Goal: Information Seeking & Learning: Learn about a topic

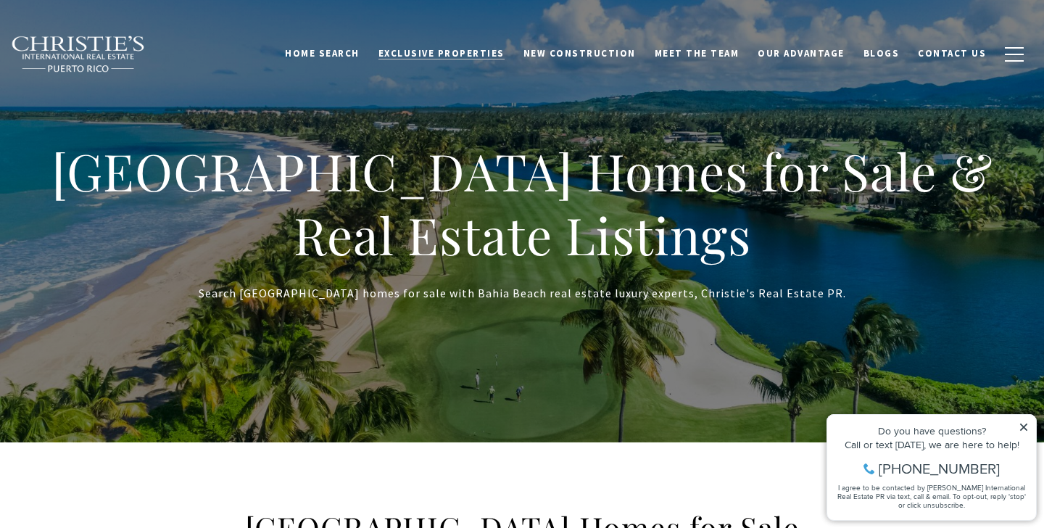
click at [444, 51] on span "Exclusive Properties" at bounding box center [441, 53] width 126 height 12
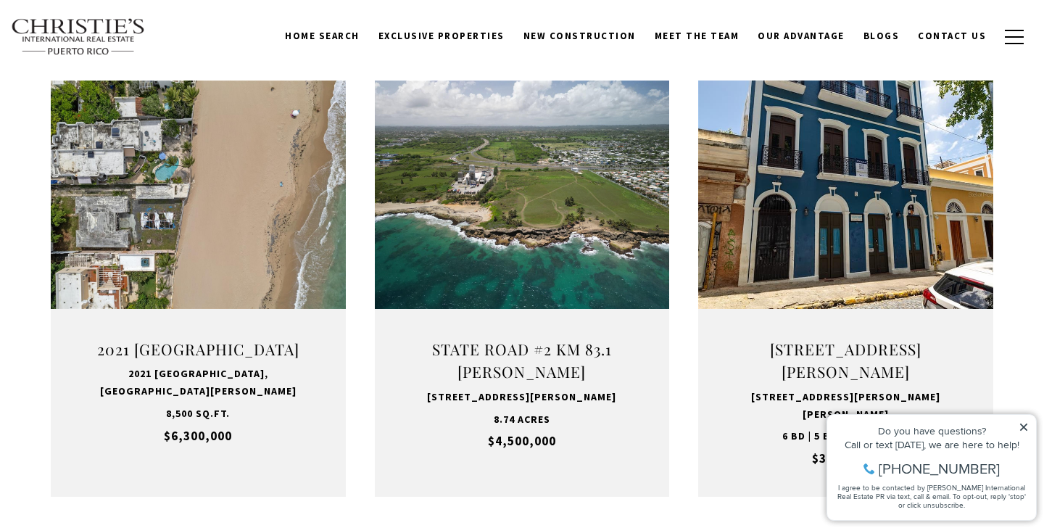
scroll to position [968, 0]
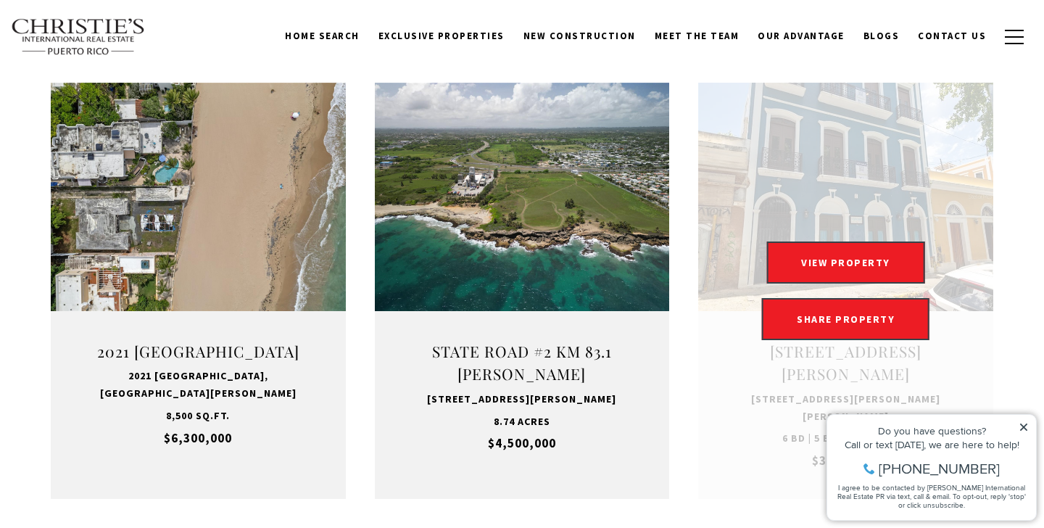
click at [827, 241] on link "Open this option" at bounding box center [845, 291] width 295 height 416
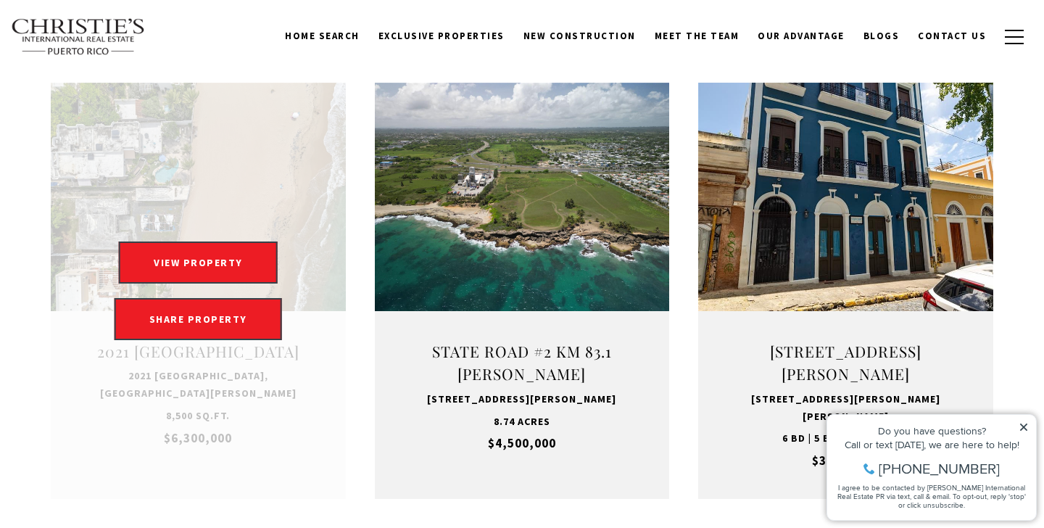
click at [220, 167] on link "Open this option" at bounding box center [198, 291] width 295 height 416
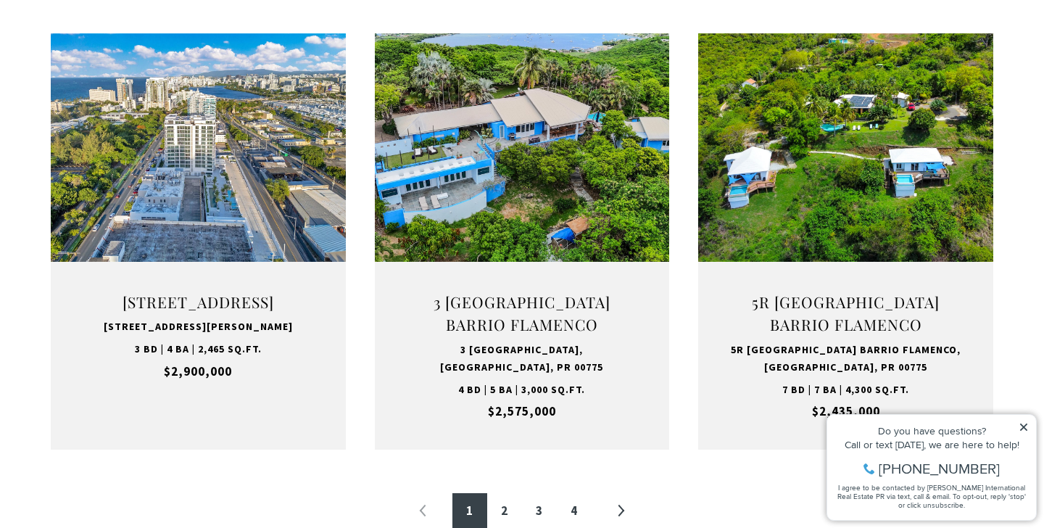
scroll to position [1673, 0]
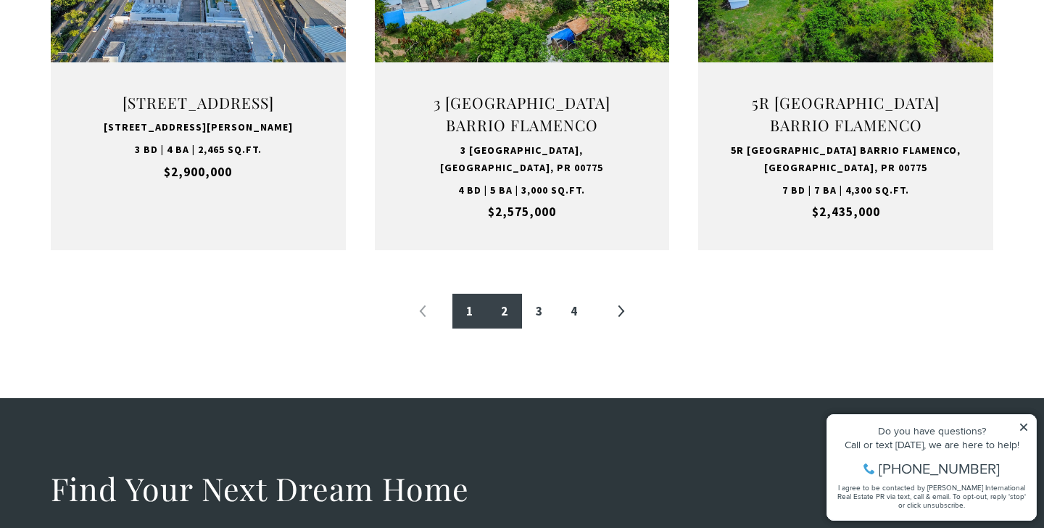
click at [496, 303] on link "2" at bounding box center [504, 311] width 35 height 35
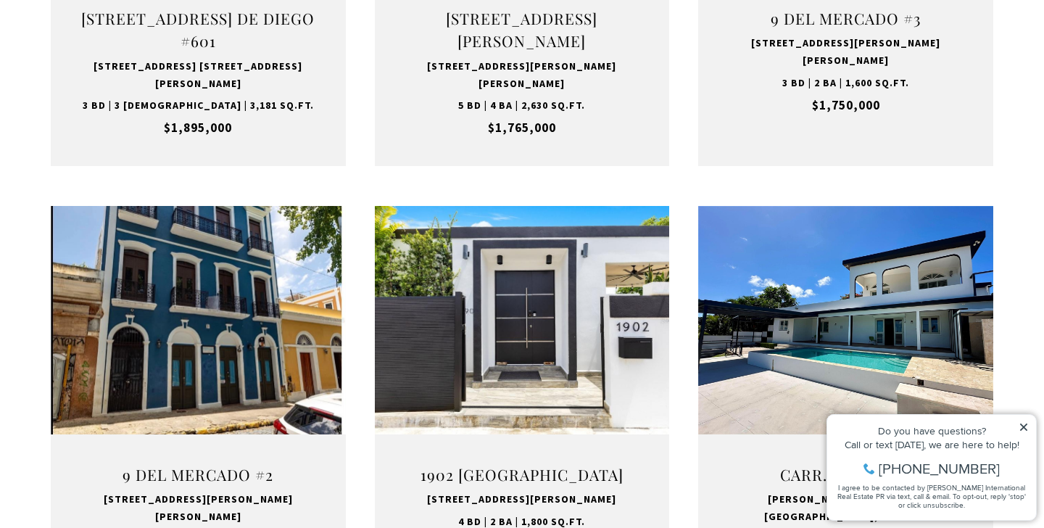
scroll to position [1483, 0]
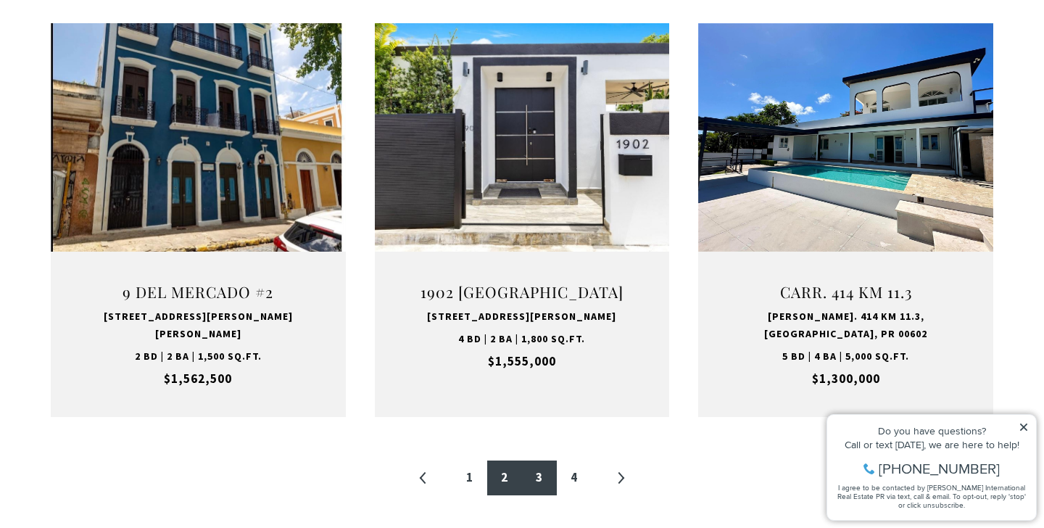
click at [547, 460] on link "3" at bounding box center [539, 477] width 35 height 35
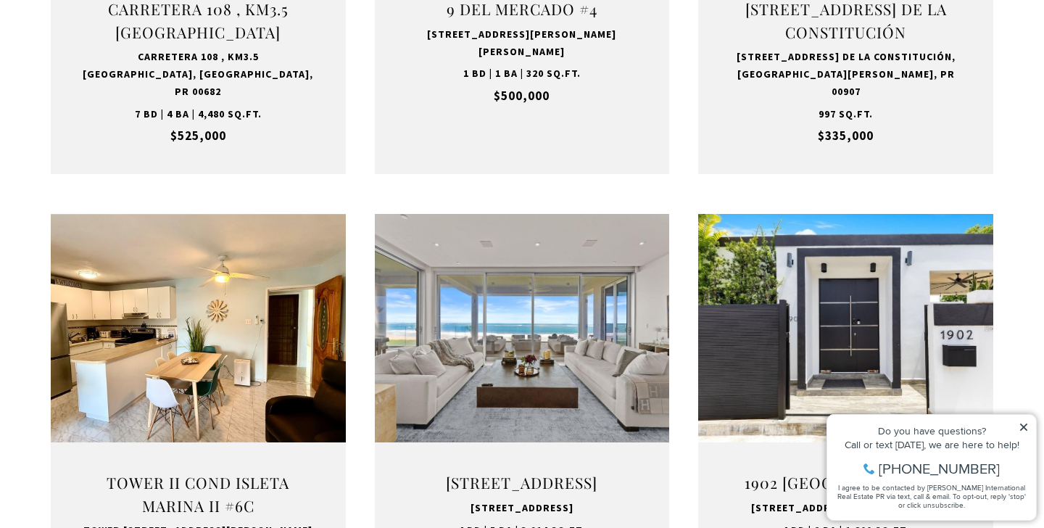
scroll to position [1654, 0]
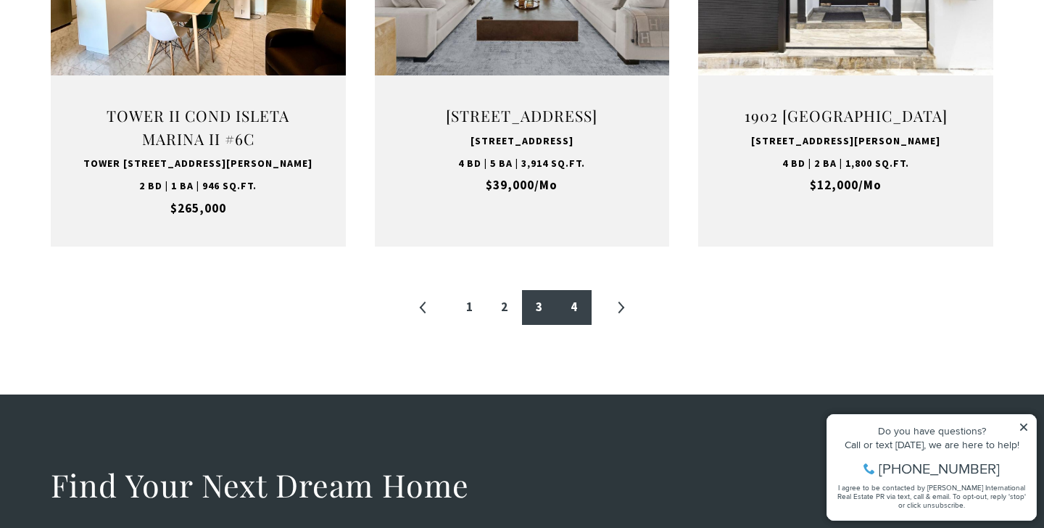
click at [576, 325] on link "4" at bounding box center [574, 307] width 35 height 35
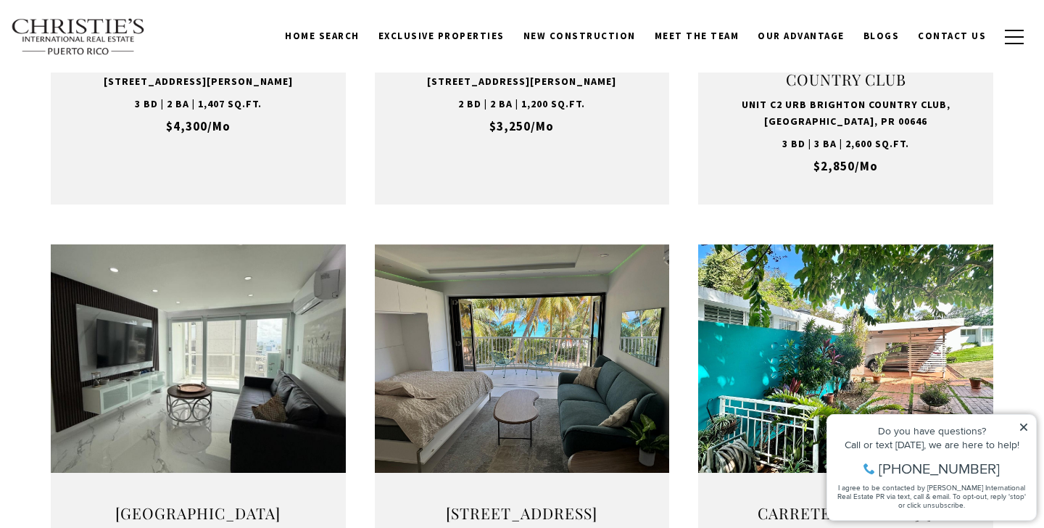
scroll to position [850, 0]
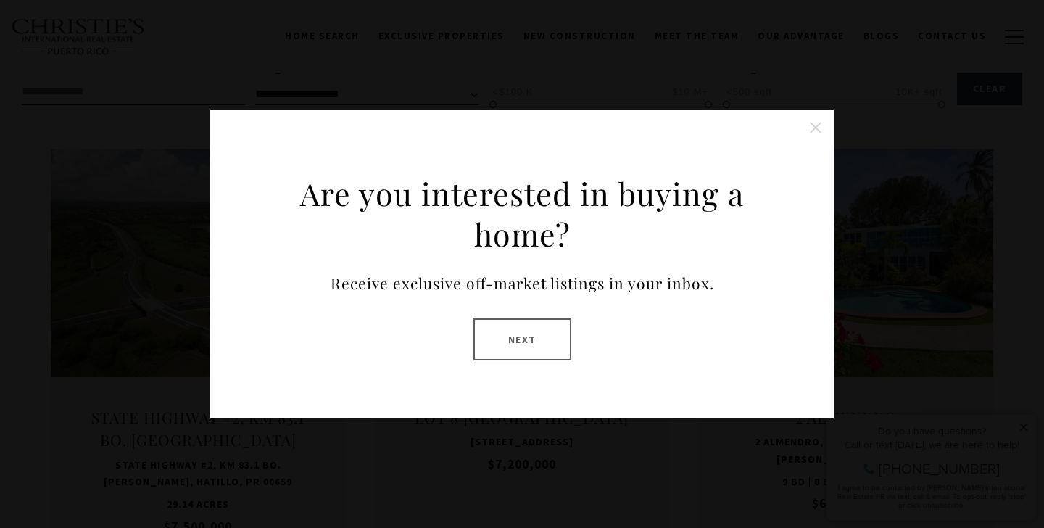
click at [816, 133] on button "Close this option" at bounding box center [815, 127] width 29 height 29
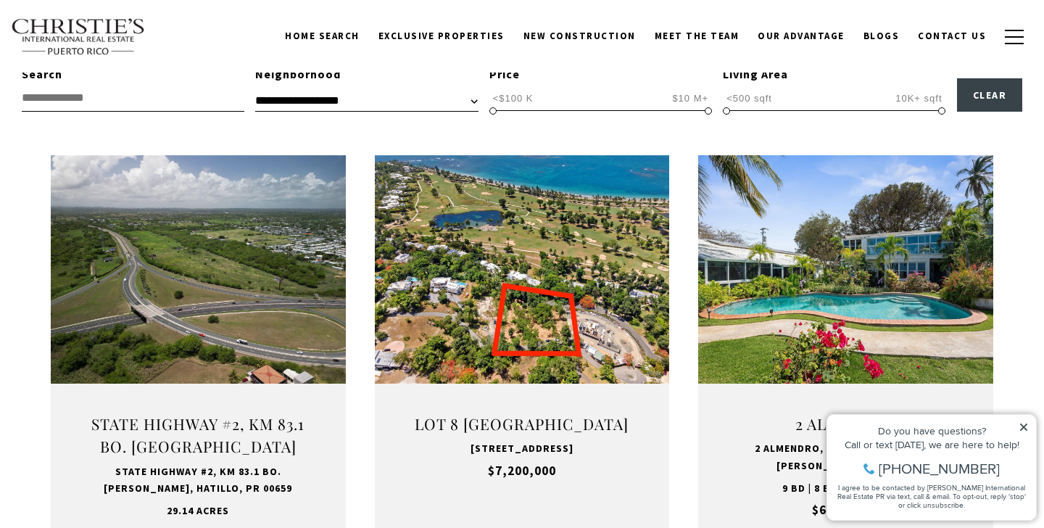
scroll to position [435, 0]
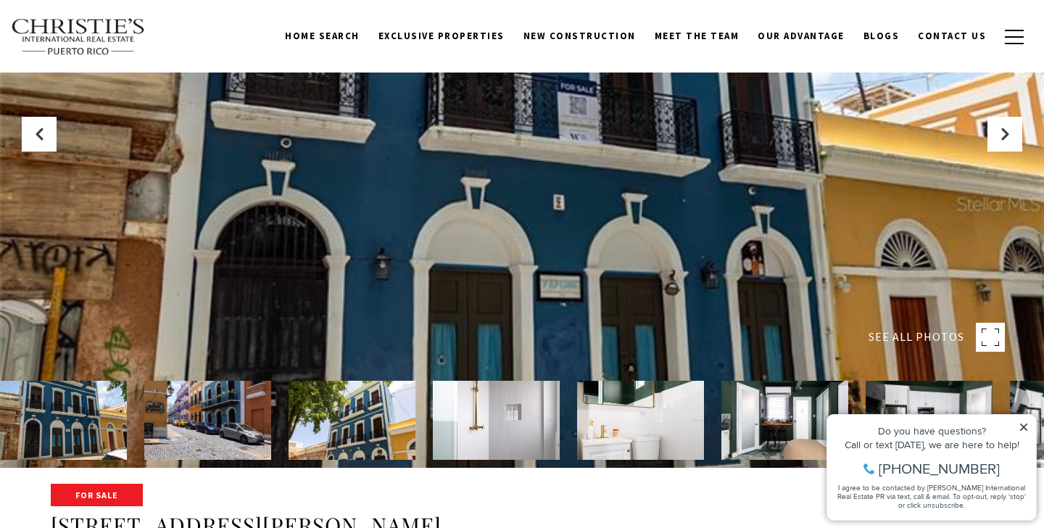
click at [325, 414] on img at bounding box center [352, 420] width 127 height 79
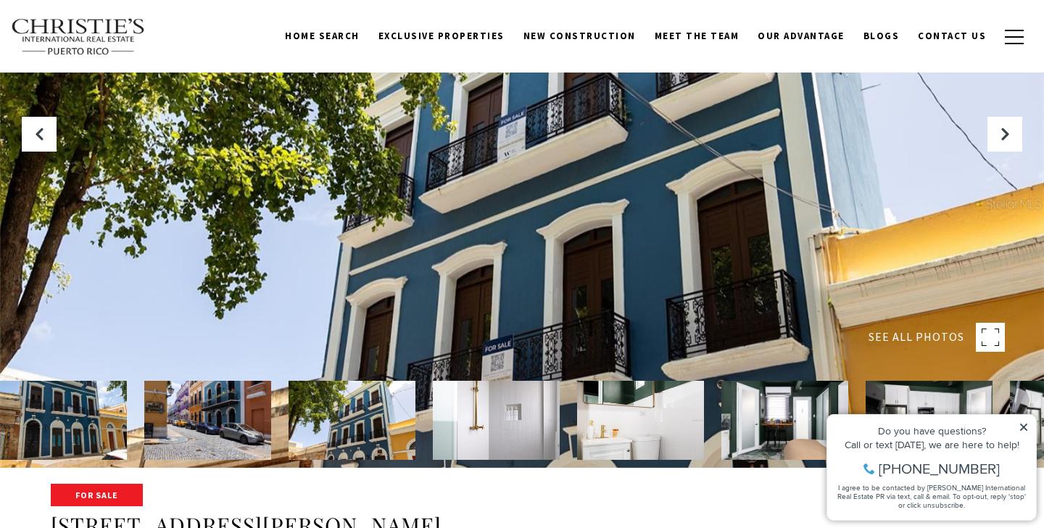
click at [433, 408] on img at bounding box center [496, 420] width 127 height 79
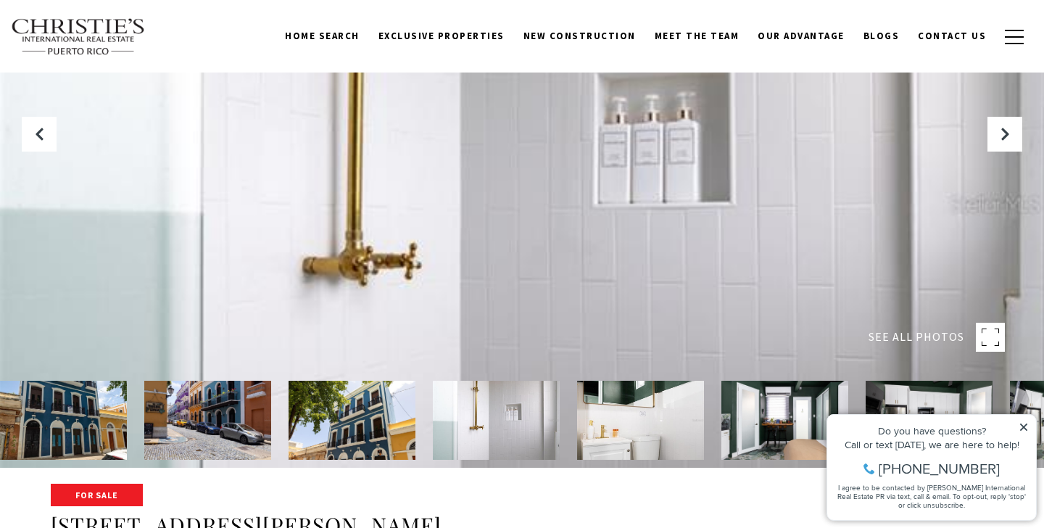
click at [582, 430] on img at bounding box center [640, 420] width 127 height 79
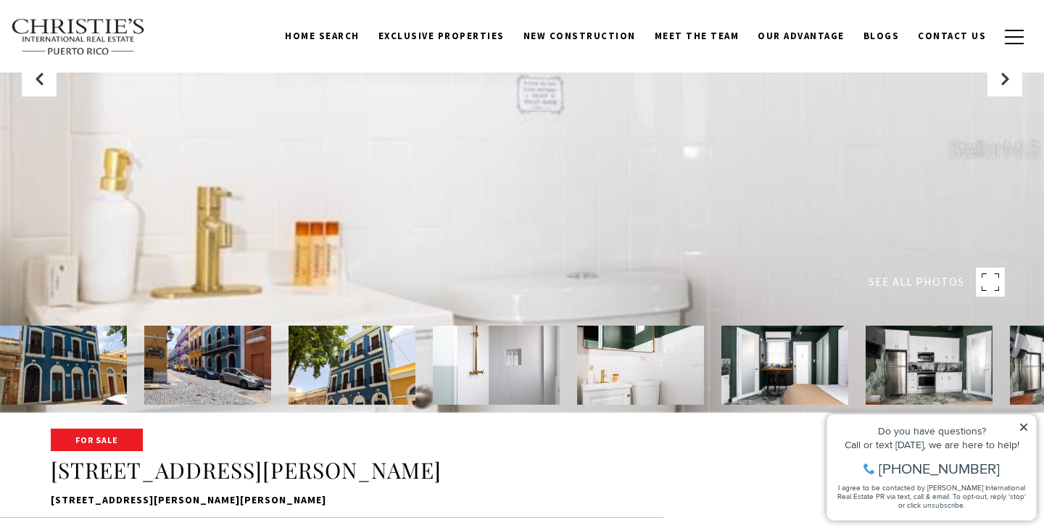
scroll to position [224, 0]
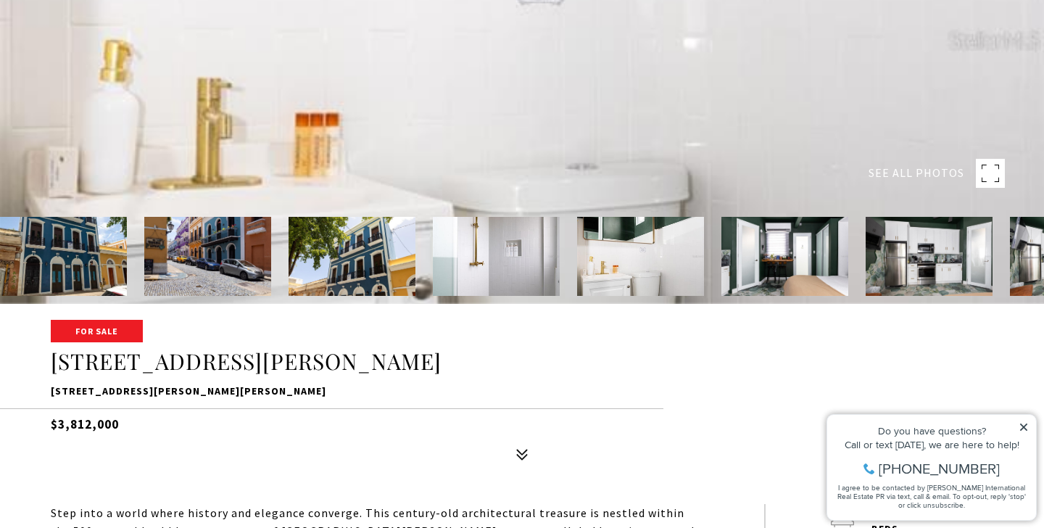
click at [805, 225] on img at bounding box center [784, 256] width 127 height 79
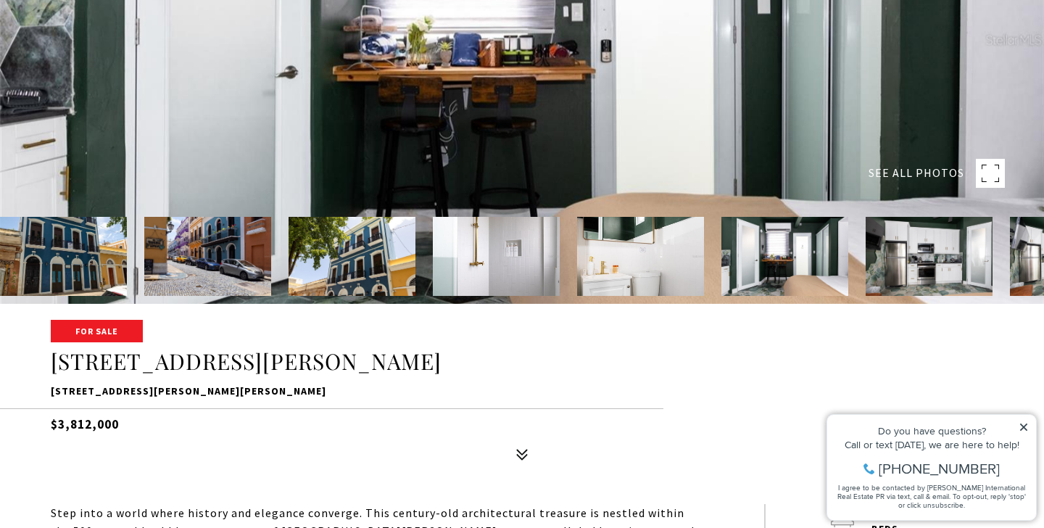
click at [885, 245] on img at bounding box center [929, 256] width 127 height 79
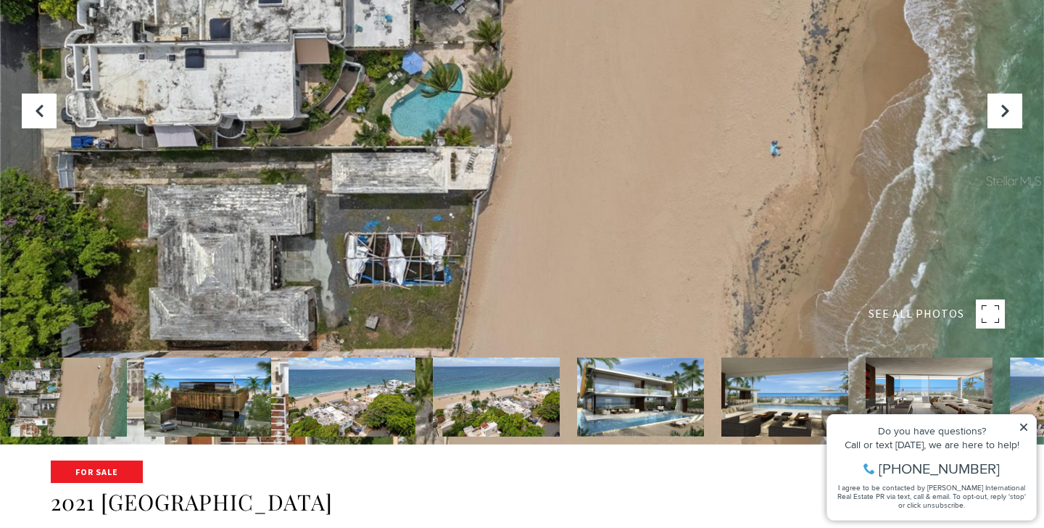
scroll to position [85, 0]
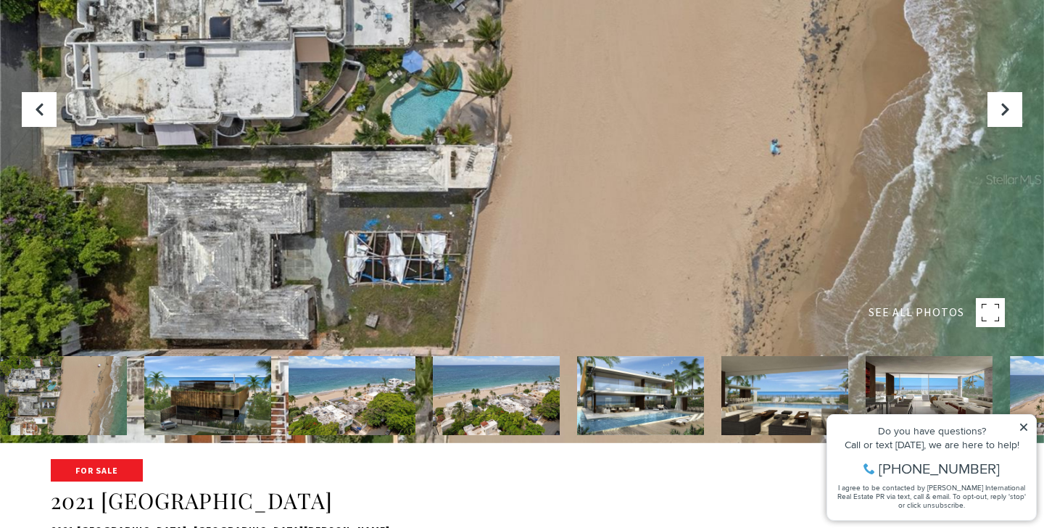
click at [75, 391] on img at bounding box center [63, 395] width 127 height 79
click at [206, 402] on img at bounding box center [207, 395] width 127 height 79
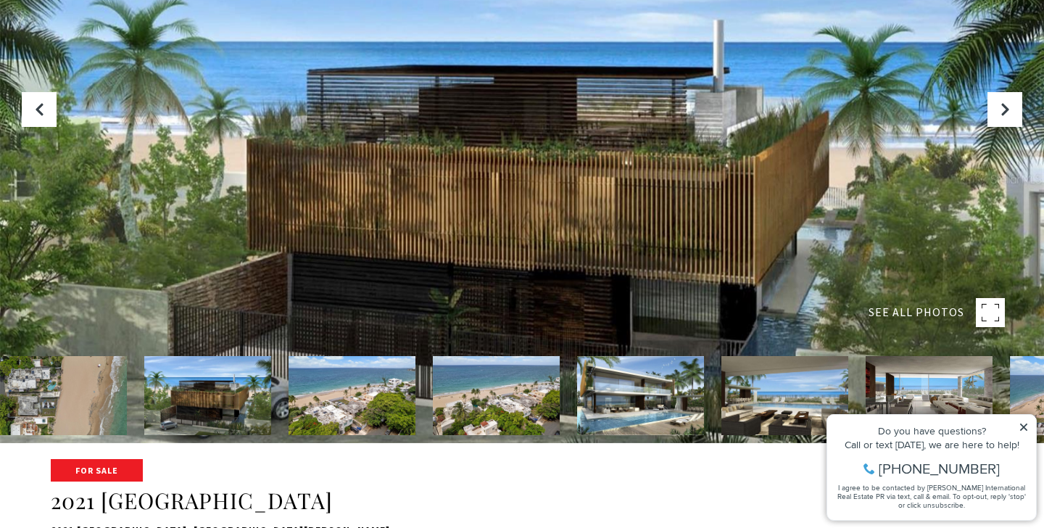
click at [399, 388] on img at bounding box center [351, 395] width 127 height 79
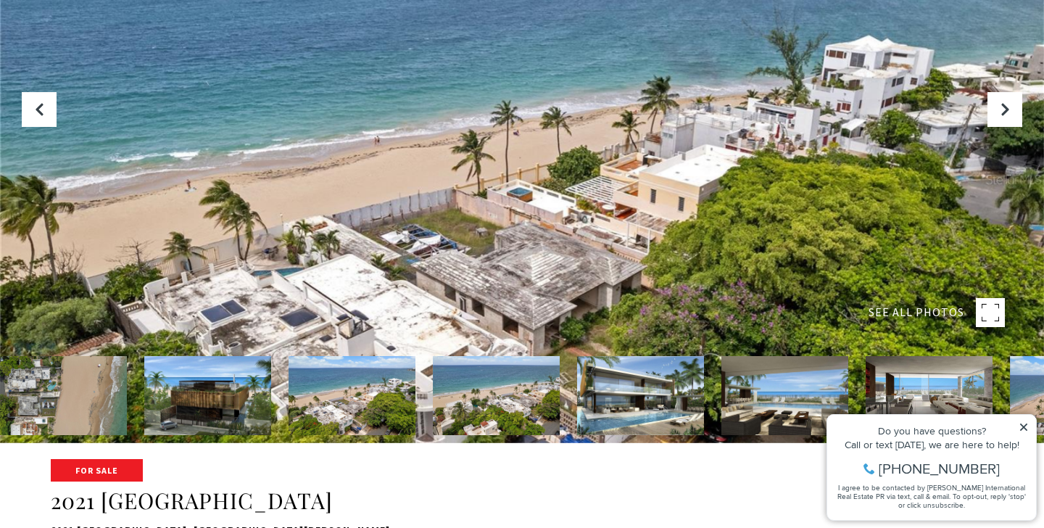
click at [471, 388] on img at bounding box center [496, 395] width 127 height 79
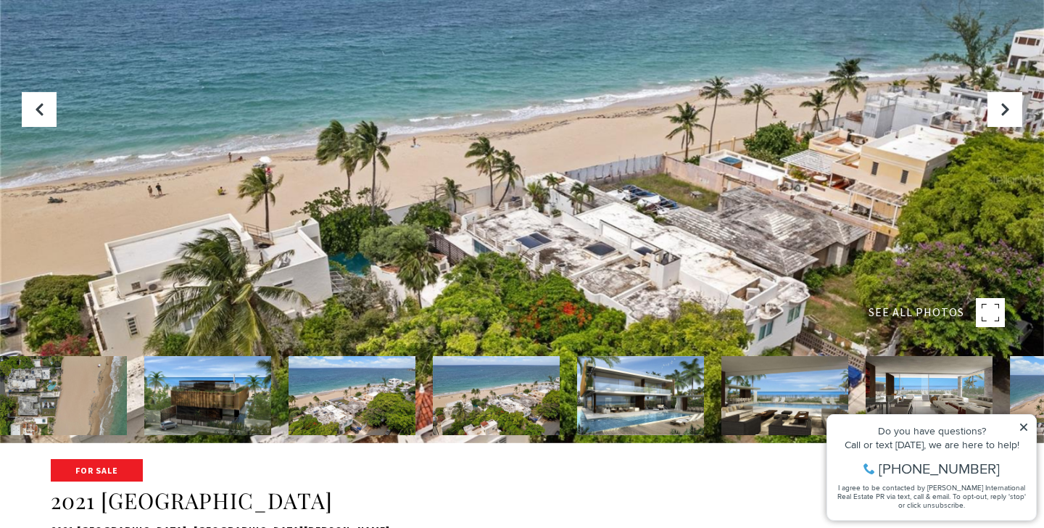
click at [605, 398] on img at bounding box center [640, 395] width 127 height 79
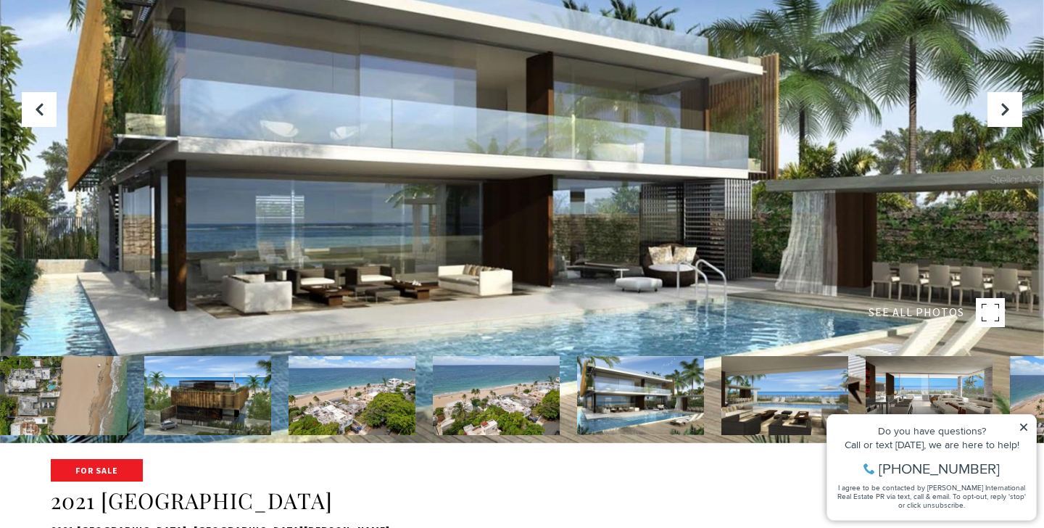
click at [729, 397] on img at bounding box center [784, 395] width 127 height 79
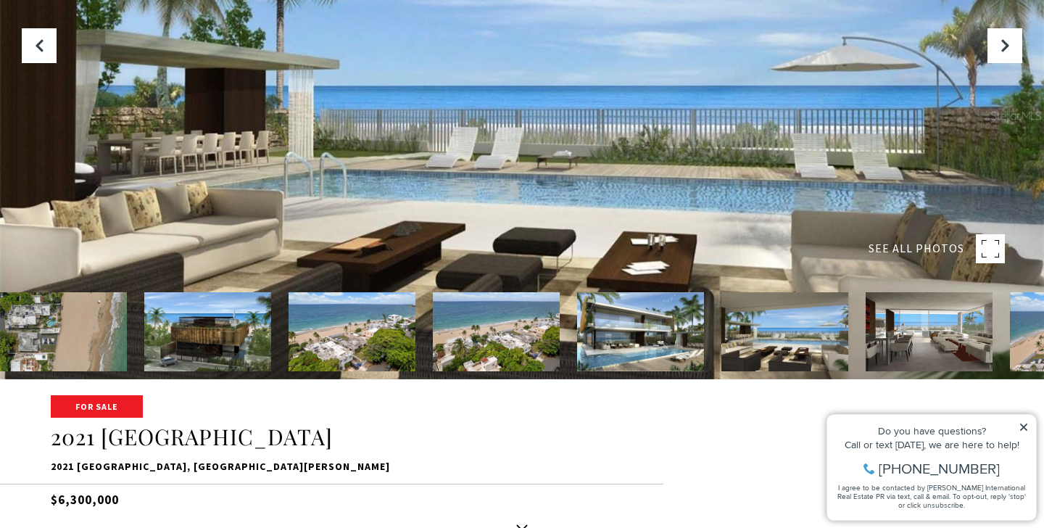
scroll to position [163, 0]
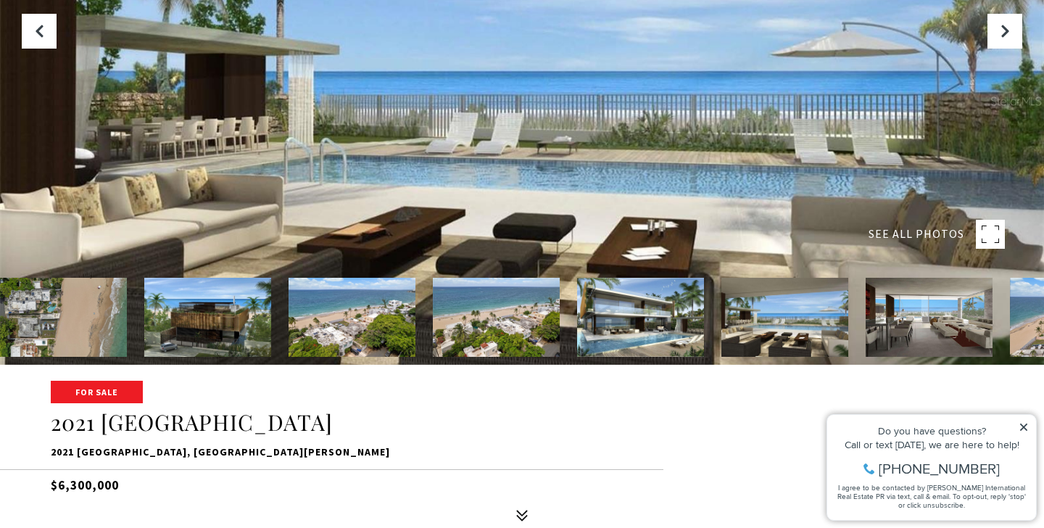
click at [991, 224] on rect at bounding box center [990, 234] width 29 height 29
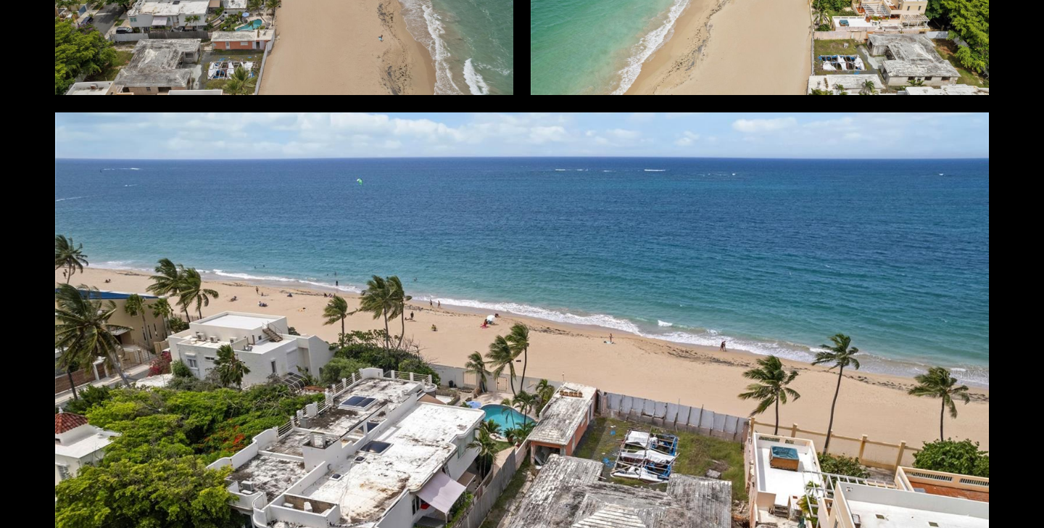
scroll to position [5004, 0]
